Goal: Task Accomplishment & Management: Manage account settings

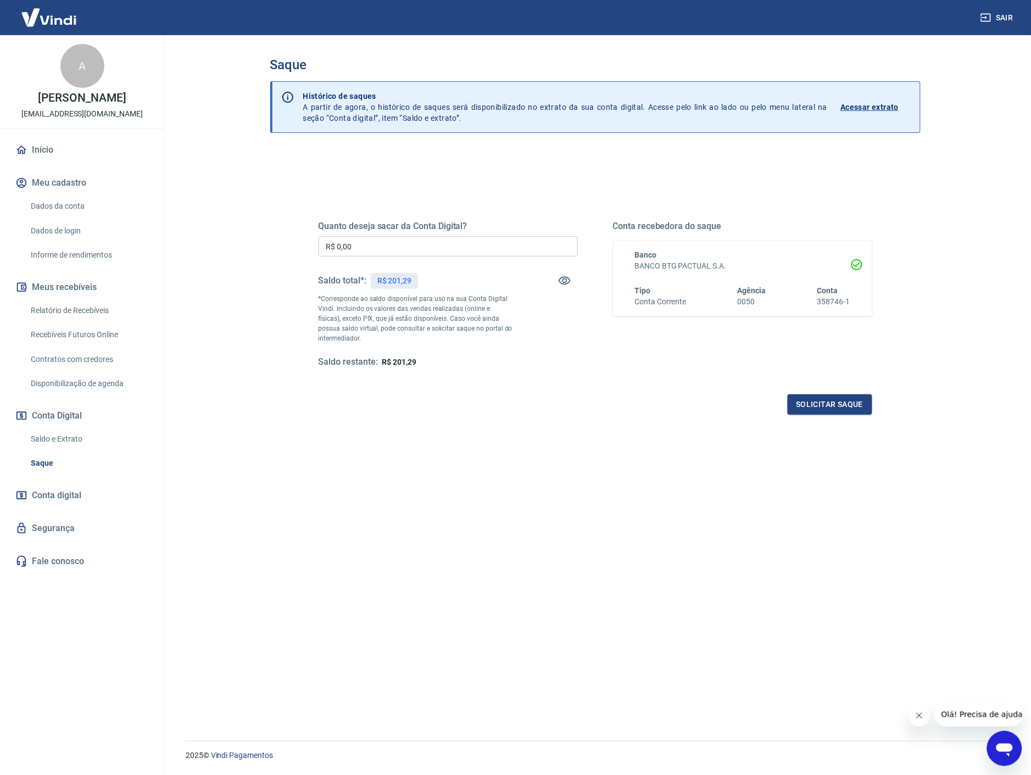
drag, startPoint x: 508, startPoint y: 193, endPoint x: 500, endPoint y: 187, distance: 9.4
click at [506, 190] on div "Quanto deseja sacar da Conta Digital? R$ 0,00 ​ Saldo total*: R$ 201,29 *Corres…" at bounding box center [595, 299] width 580 height 255
click at [75, 436] on link "Saldo e Extrato" at bounding box center [88, 439] width 125 height 23
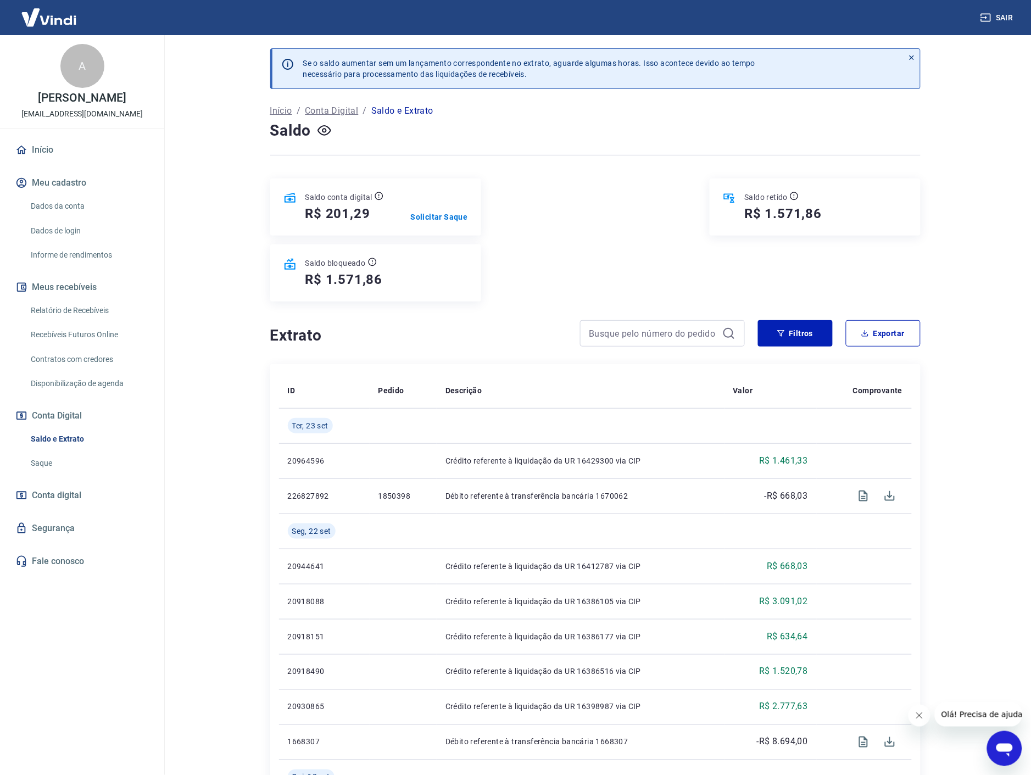
click at [361, 215] on h5 "R$ 201,29" at bounding box center [337, 214] width 65 height 18
click at [558, 298] on div "Saldo conta digital R$ 201,29 Solicitar Saque Saldo retido R$ 1.571,86 Saldo bl…" at bounding box center [595, 239] width 650 height 123
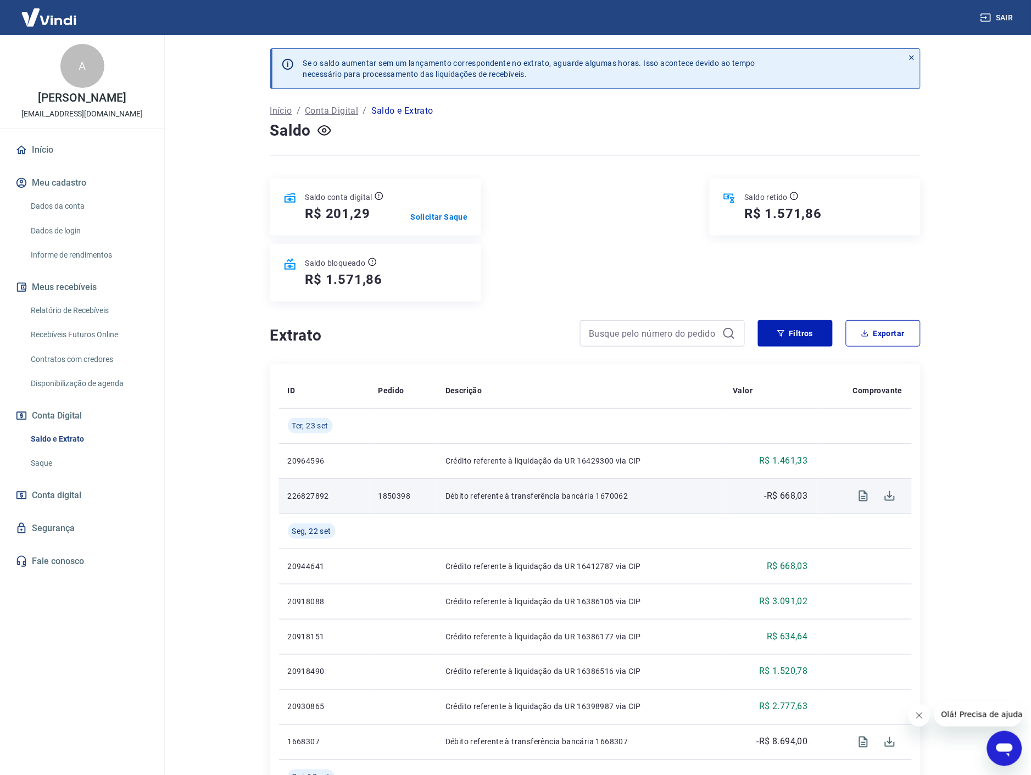
click at [395, 498] on p "1850398" at bounding box center [402, 495] width 49 height 11
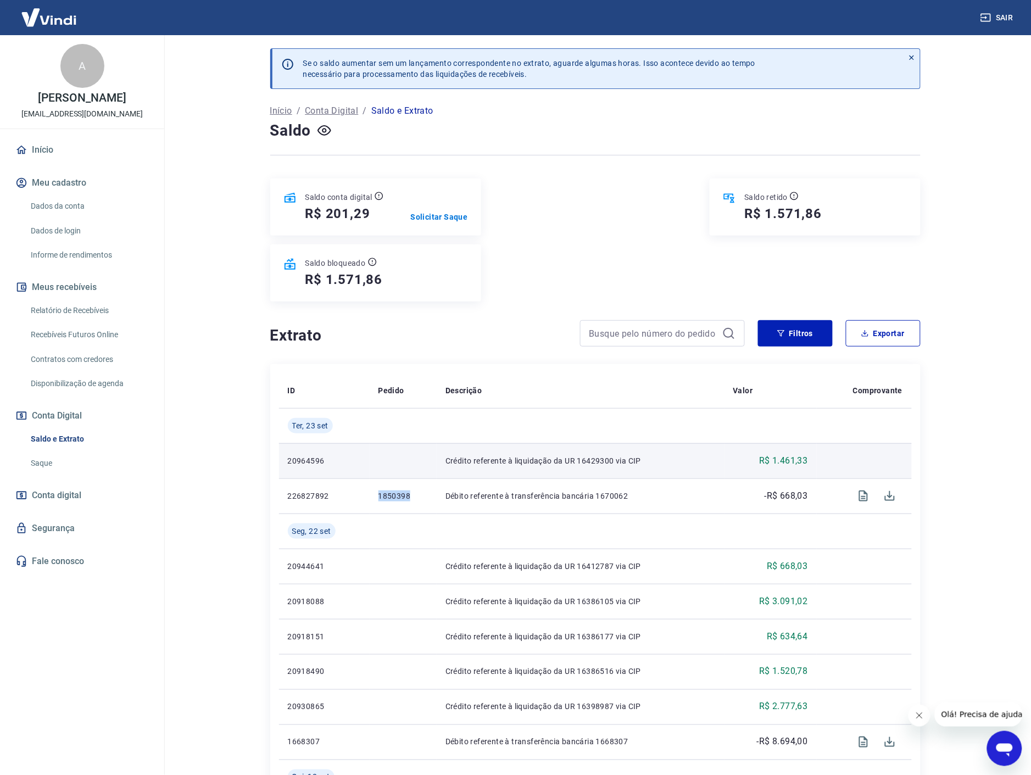
copy p "1850398"
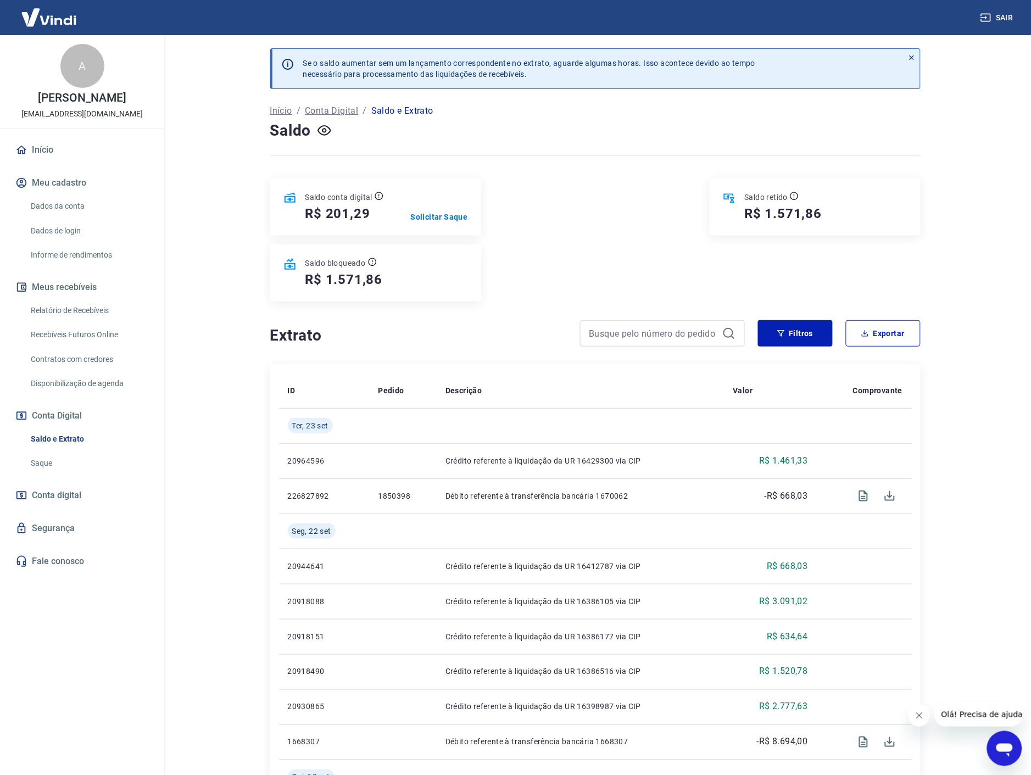
drag, startPoint x: 513, startPoint y: 266, endPoint x: 553, endPoint y: 260, distance: 40.1
click at [517, 266] on div "Saldo conta digital R$ 201,29 Solicitar Saque Saldo retido R$ 1.571,86 Saldo bl…" at bounding box center [595, 239] width 650 height 123
click at [441, 213] on p "Solicitar Saque" at bounding box center [439, 216] width 57 height 11
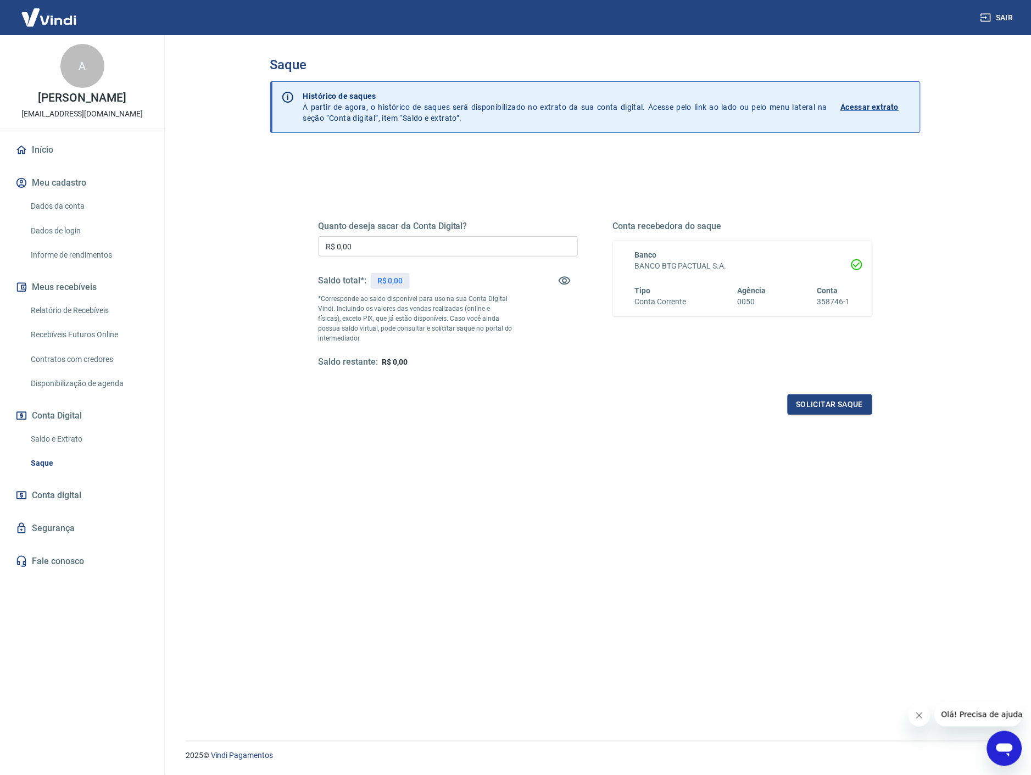
click at [463, 251] on input "R$ 0,00" at bounding box center [447, 246] width 259 height 20
type input "R$ 0,20"
click at [66, 152] on link "Início" at bounding box center [82, 150] width 138 height 24
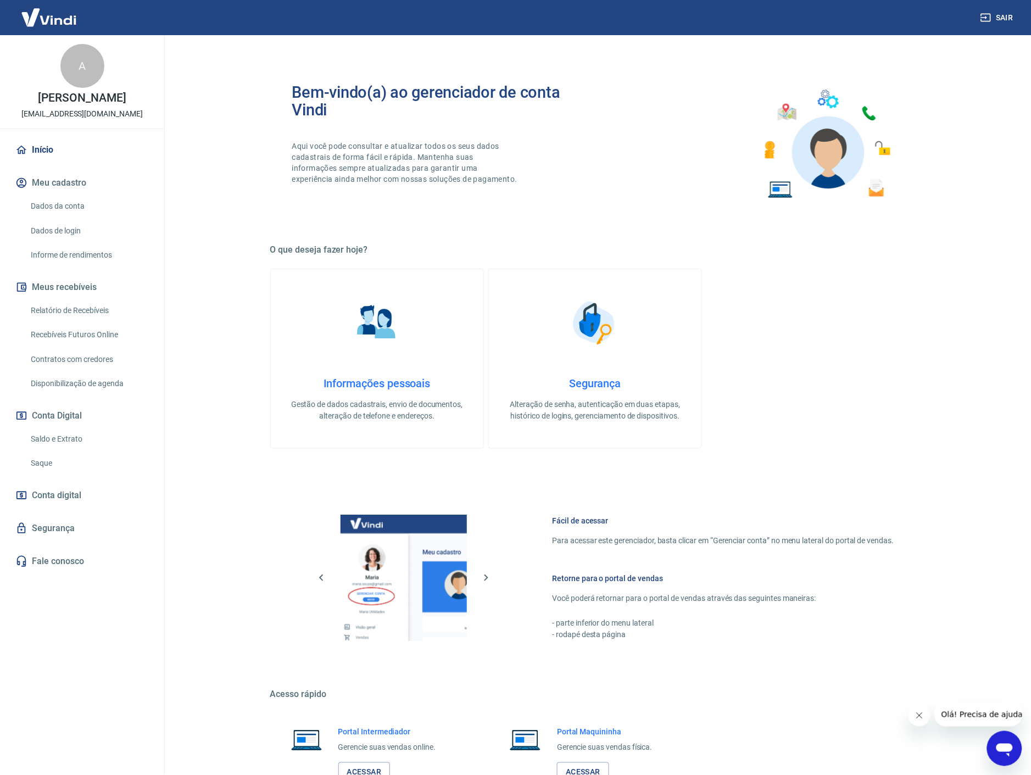
drag, startPoint x: 761, startPoint y: 293, endPoint x: 756, endPoint y: 284, distance: 9.8
click at [760, 291] on div "Informações pessoais Gestão de dados cadastrais, envio de documentos, alteração…" at bounding box center [595, 359] width 650 height 180
